Goal: Task Accomplishment & Management: Manage account settings

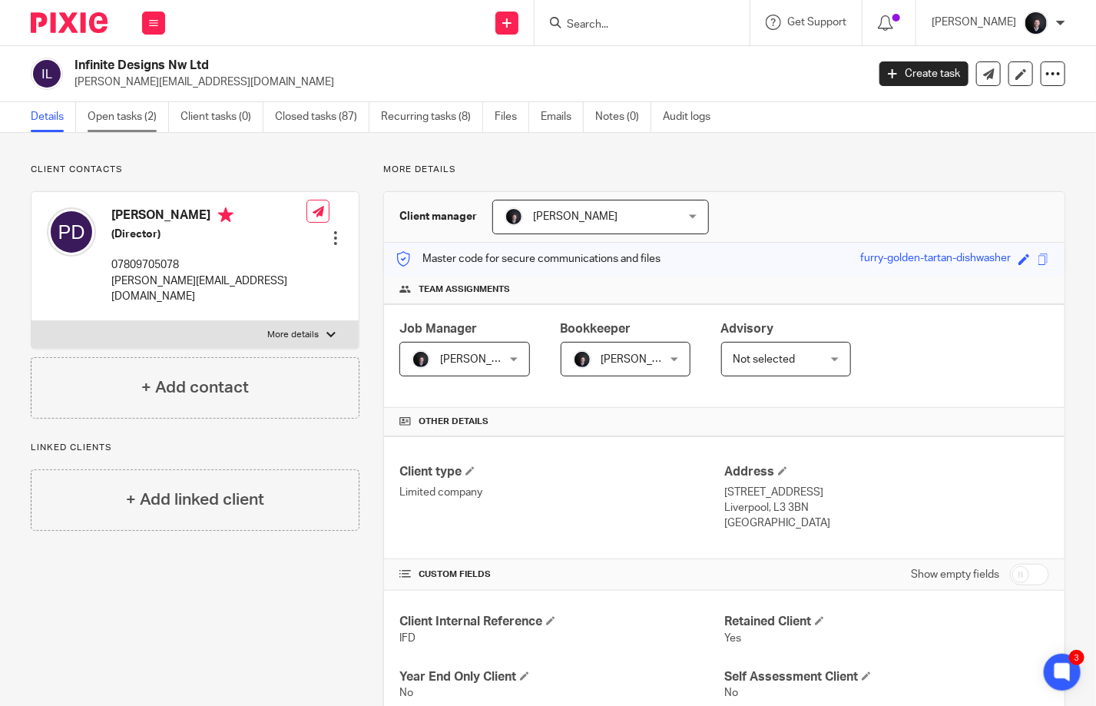
click at [120, 118] on link "Open tasks (2)" at bounding box center [128, 117] width 81 height 30
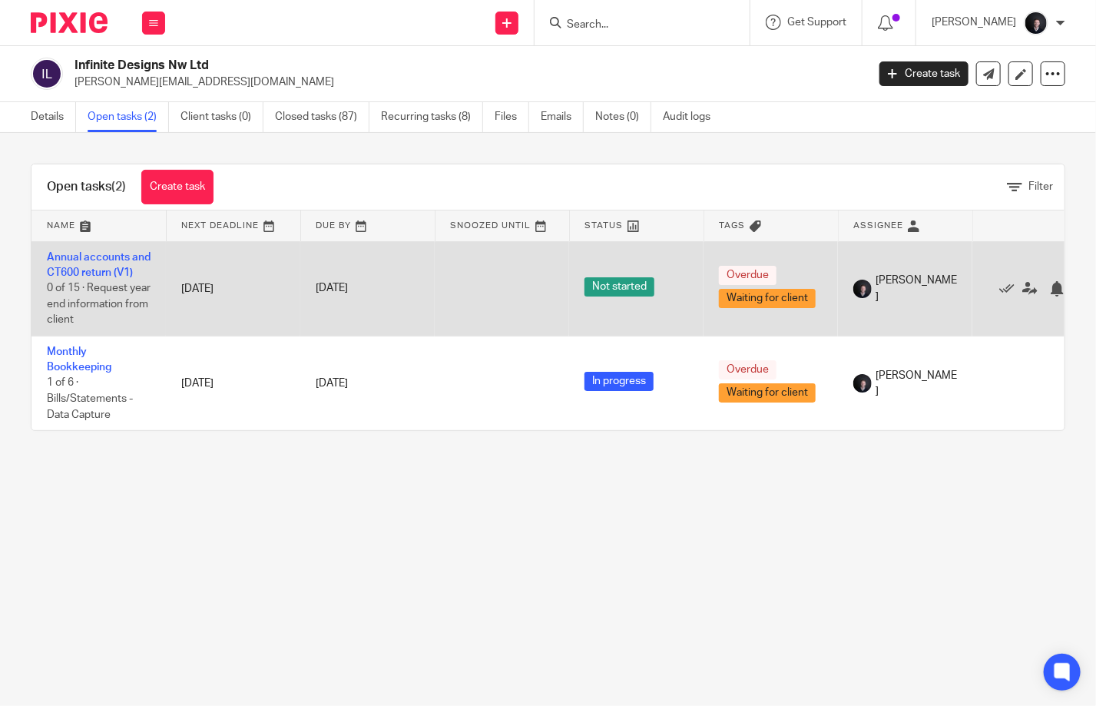
click at [97, 265] on td "Annual accounts and CT600 return (V1) 0 of 15 · Request year end information fr…" at bounding box center [99, 288] width 134 height 95
click at [99, 258] on link "Annual accounts and CT600 return (V1)" at bounding box center [99, 265] width 104 height 26
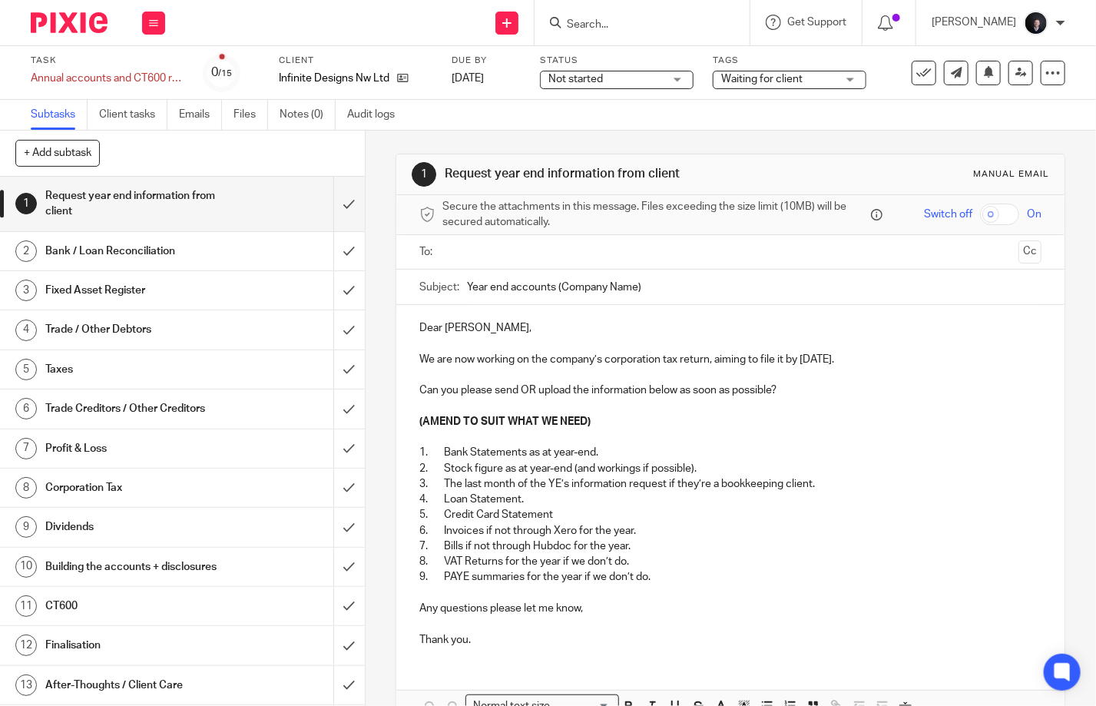
click at [602, 80] on span "Not started" at bounding box center [606, 79] width 115 height 16
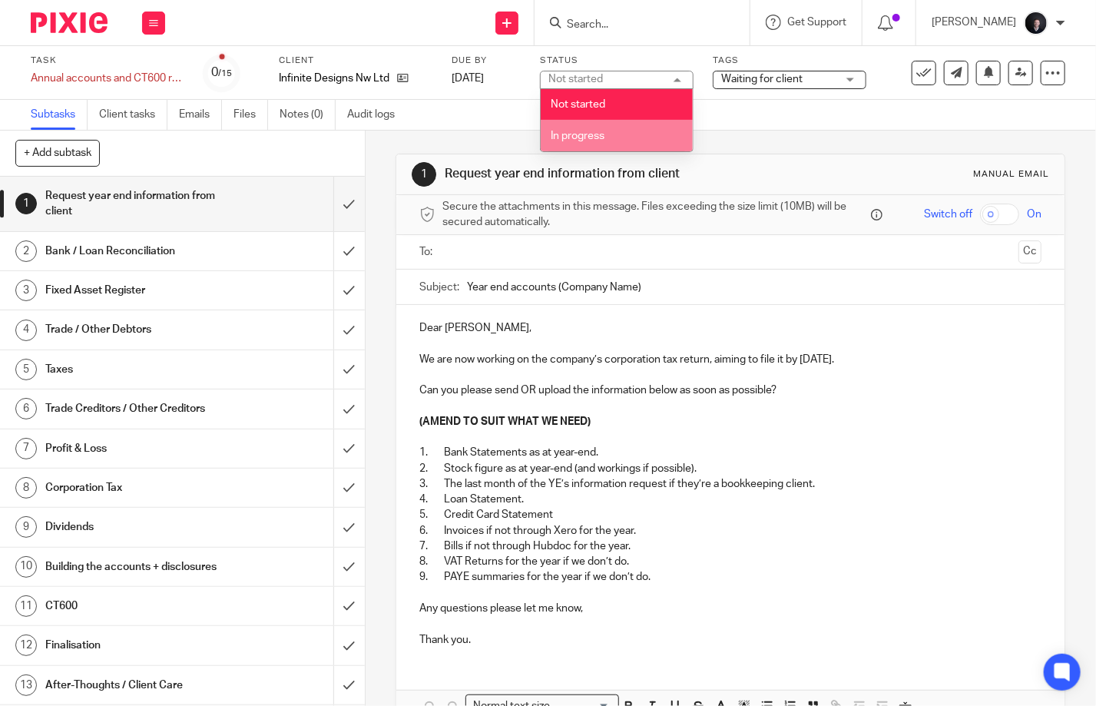
click at [595, 124] on li "In progress" at bounding box center [617, 136] width 152 height 32
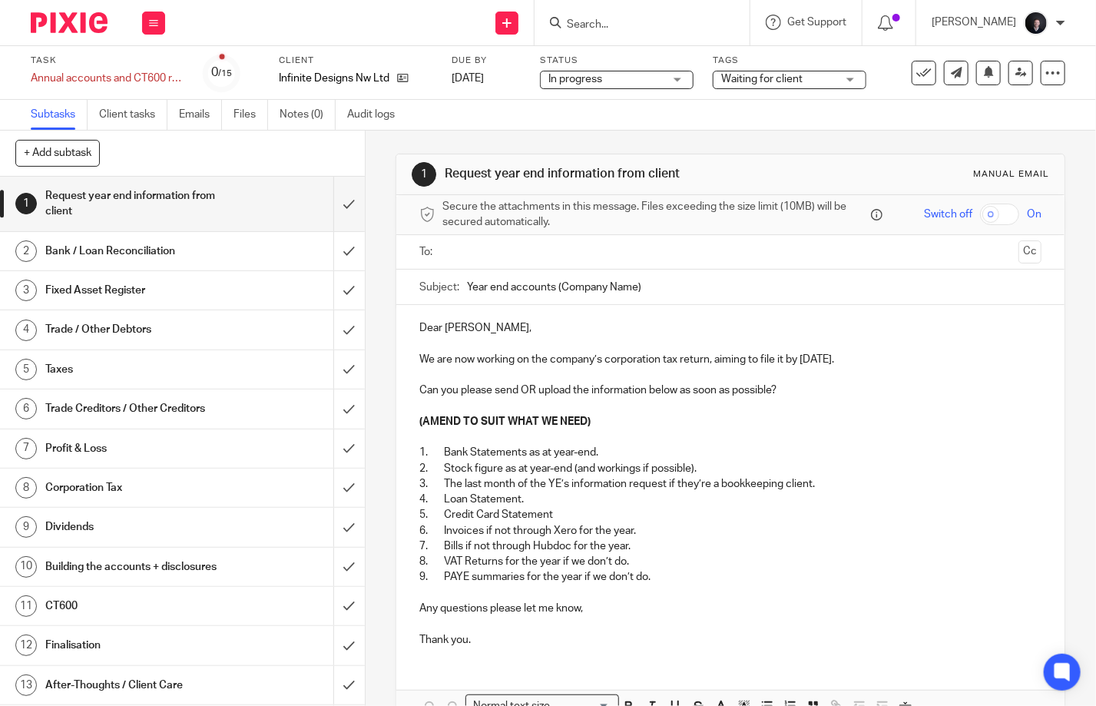
click at [754, 80] on span "Waiting for client" at bounding box center [761, 79] width 81 height 11
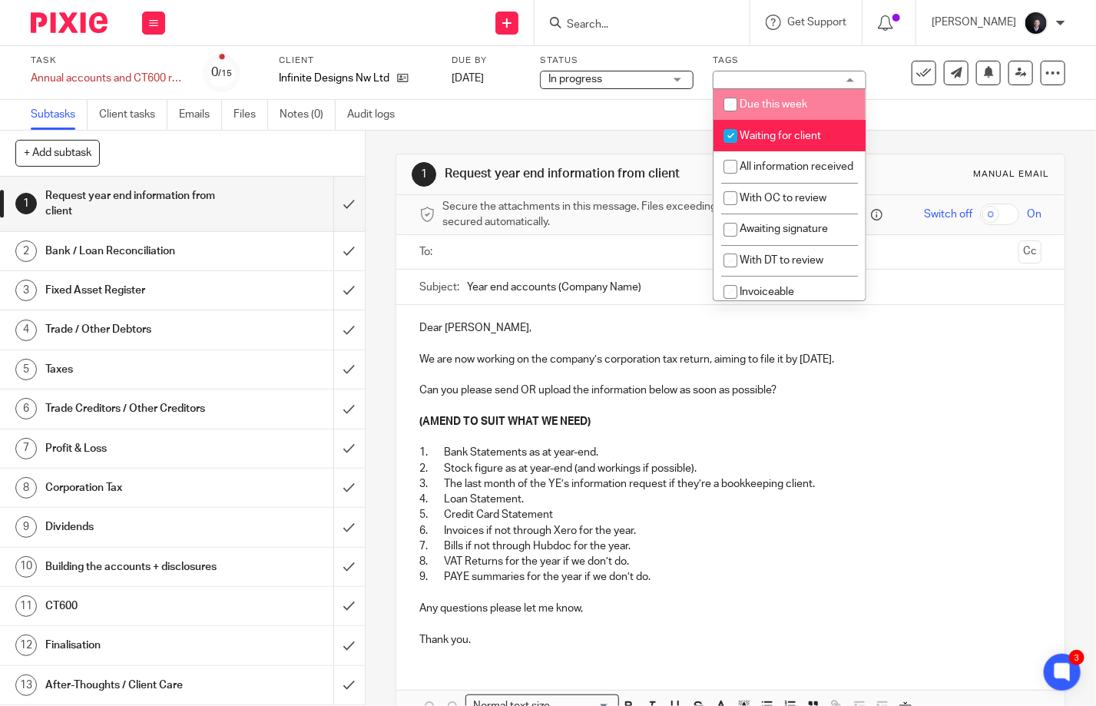
click at [758, 102] on span "Due this week" at bounding box center [774, 104] width 68 height 11
checkbox input "true"
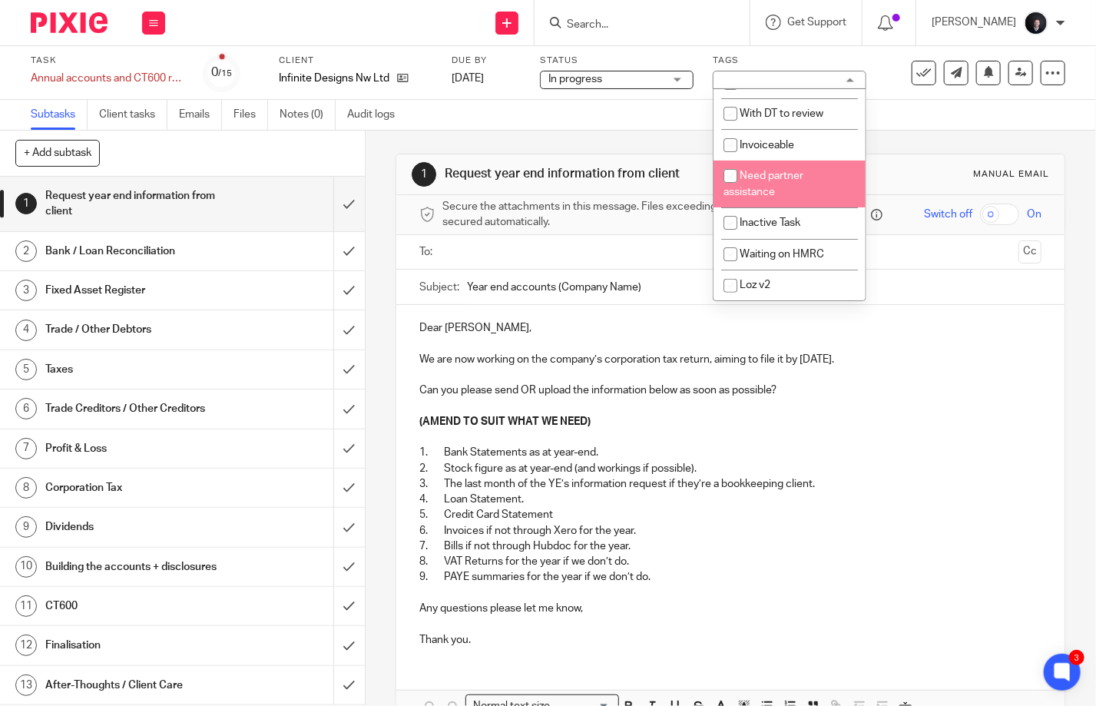
scroll to position [165, 0]
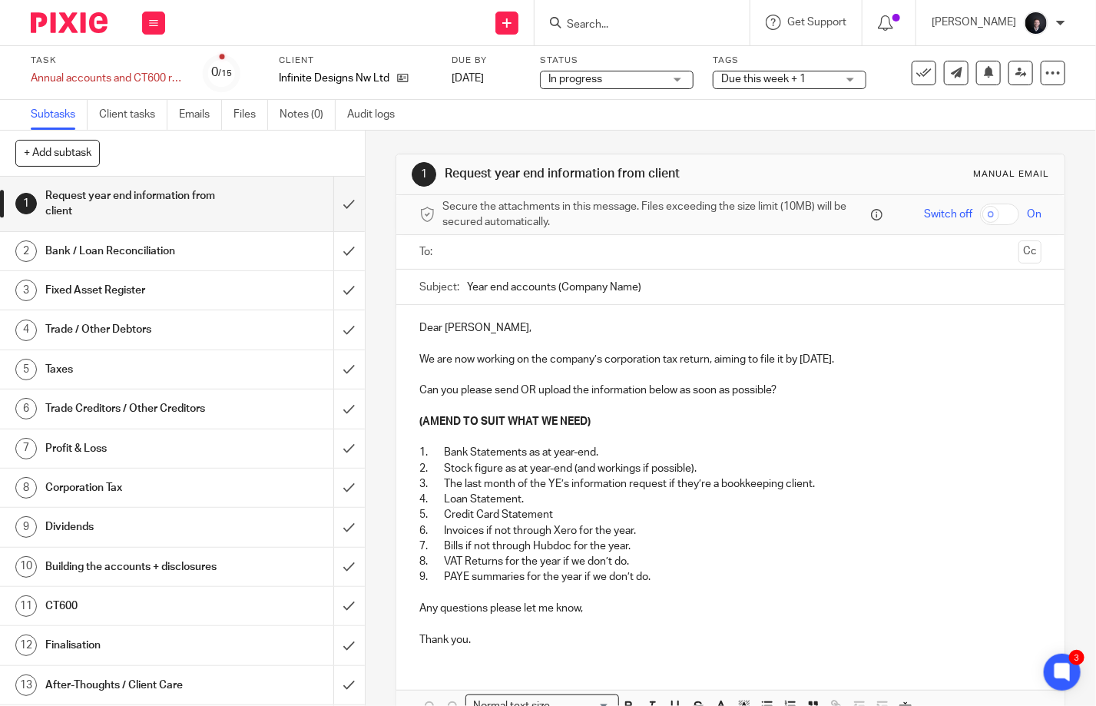
click at [552, 128] on div "Subtasks Client tasks Emails Files Notes (0) Audit logs" at bounding box center [548, 115] width 1096 height 31
click at [65, 17] on img at bounding box center [69, 22] width 77 height 21
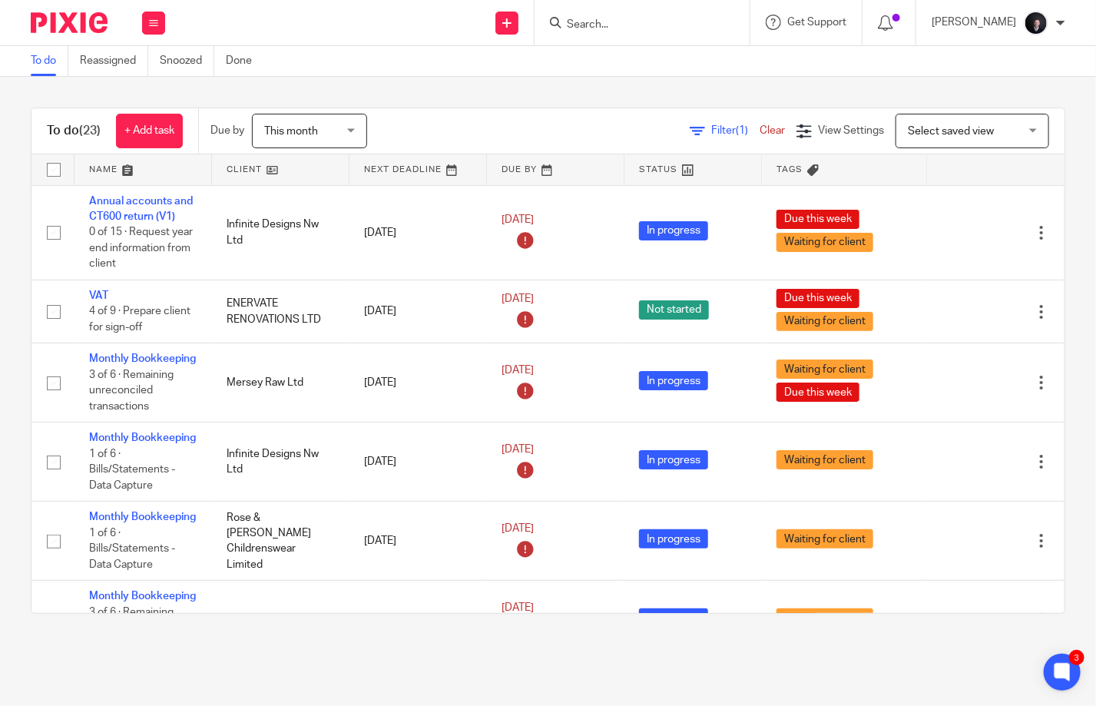
click at [97, 177] on link at bounding box center [143, 169] width 137 height 31
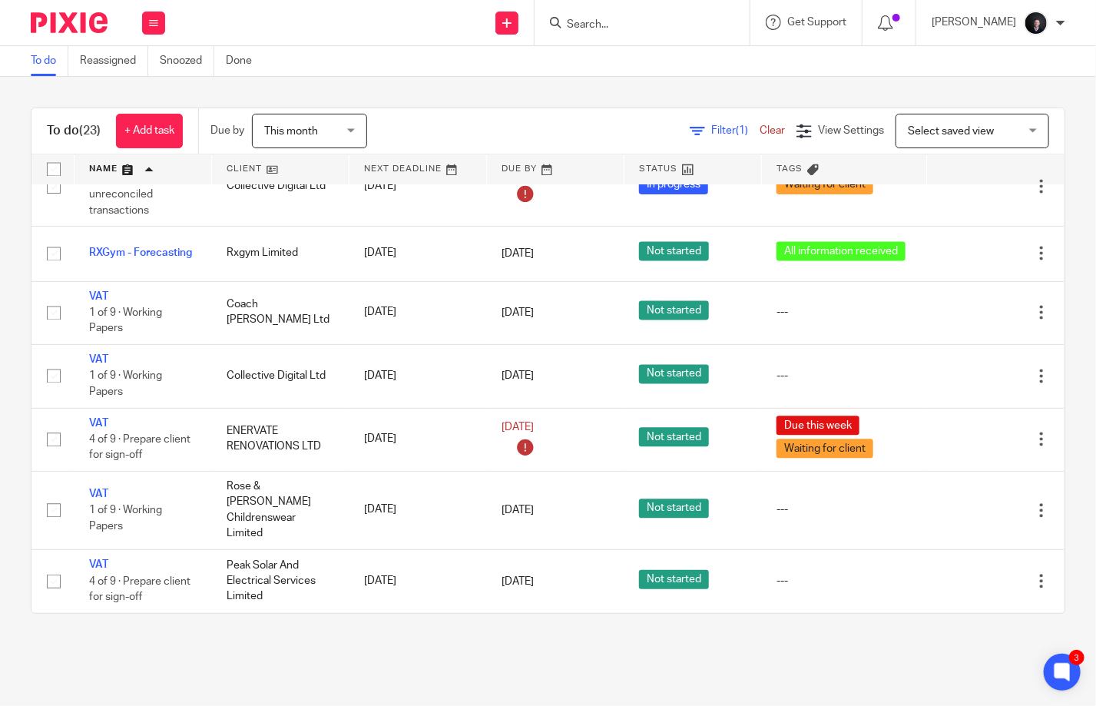
scroll to position [1428, 0]
